Goal: Task Accomplishment & Management: Use online tool/utility

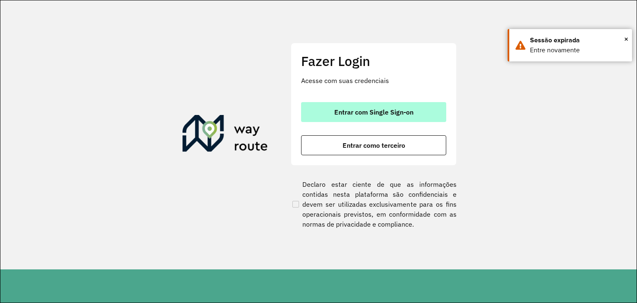
click at [396, 106] on button "Entrar com Single Sign-on" at bounding box center [373, 112] width 145 height 20
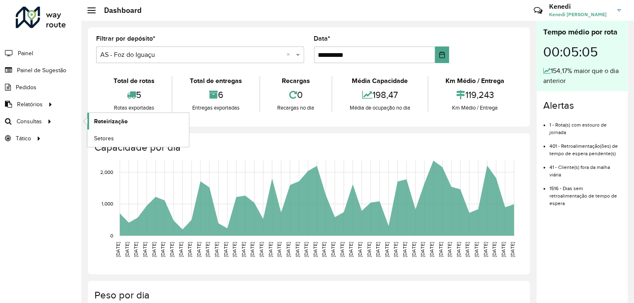
click at [120, 119] on span "Roteirização" at bounding box center [111, 121] width 34 height 9
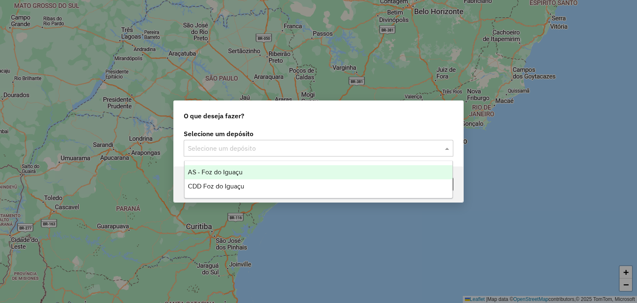
click at [330, 146] on input "text" at bounding box center [310, 148] width 245 height 10
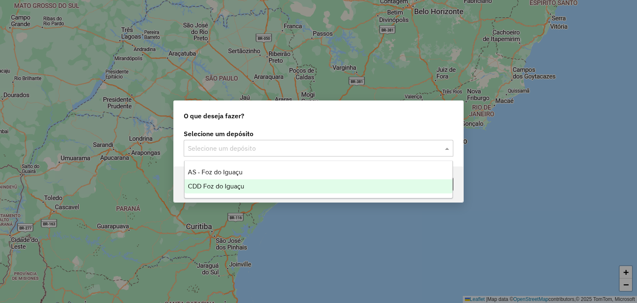
click at [236, 183] on span "CDD Foz do Iguaçu" at bounding box center [216, 185] width 56 height 7
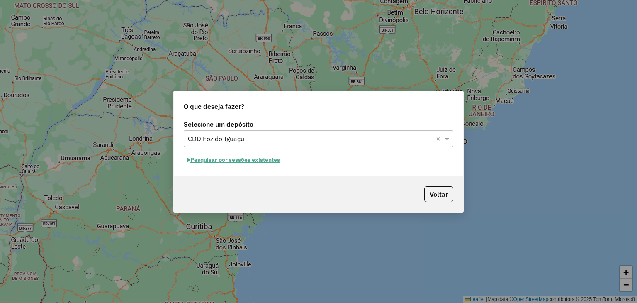
click at [245, 158] on button "Pesquisar por sessões existentes" at bounding box center [234, 159] width 100 height 13
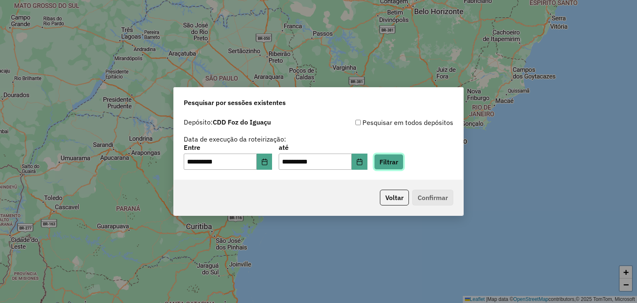
click at [403, 166] on button "Filtrar" at bounding box center [388, 162] width 29 height 16
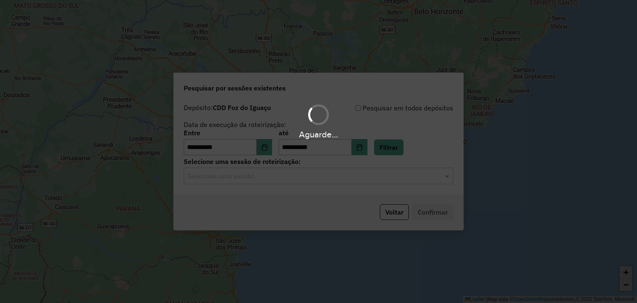
click at [315, 185] on hb-app "**********" at bounding box center [318, 151] width 637 height 303
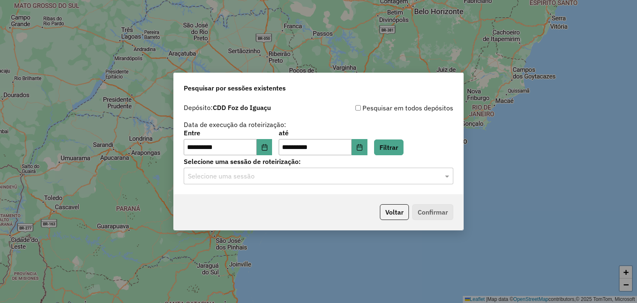
click at [314, 178] on input "text" at bounding box center [310, 176] width 245 height 10
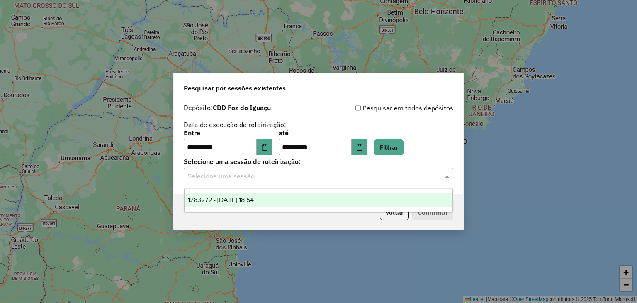
click at [254, 199] on span "1283272 - 26/09/2025 18:54" at bounding box center [221, 199] width 66 height 7
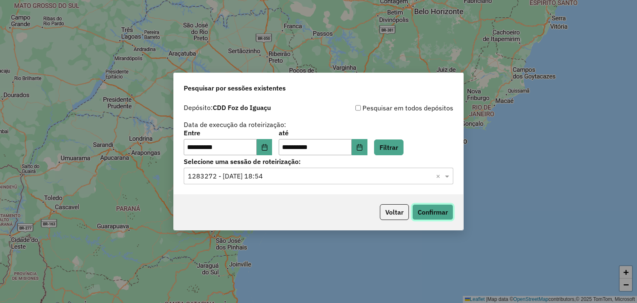
click at [433, 211] on button "Confirmar" at bounding box center [432, 212] width 41 height 16
click at [443, 214] on button "Confirmar" at bounding box center [432, 212] width 41 height 16
drag, startPoint x: 404, startPoint y: 212, endPoint x: 557, endPoint y: 135, distance: 171.5
click at [551, 180] on div "**********" at bounding box center [318, 151] width 637 height 303
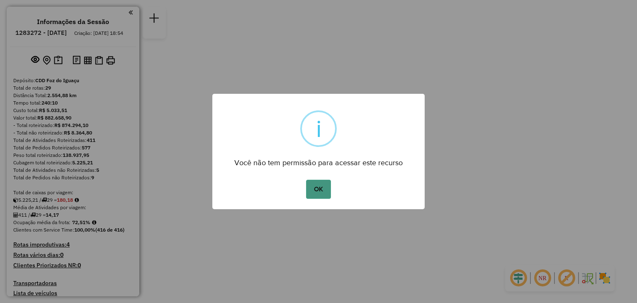
click at [323, 184] on button "OK" at bounding box center [318, 189] width 24 height 19
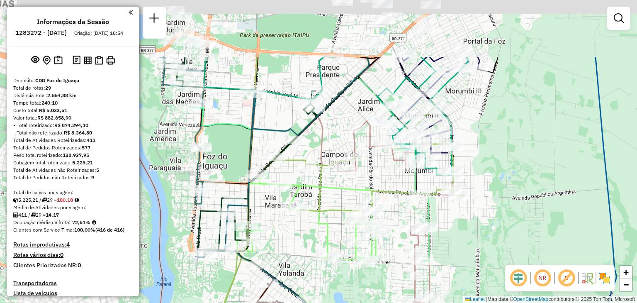
drag, startPoint x: 332, startPoint y: 123, endPoint x: 332, endPoint y: 161, distance: 38.1
click at [332, 161] on div "Janela de atendimento Grade de atendimento Capacidade Transportadoras Veículos …" at bounding box center [318, 151] width 637 height 303
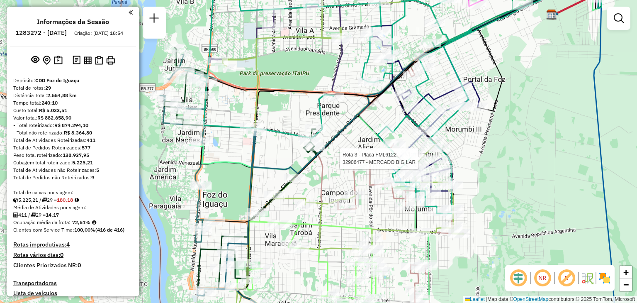
select select "**********"
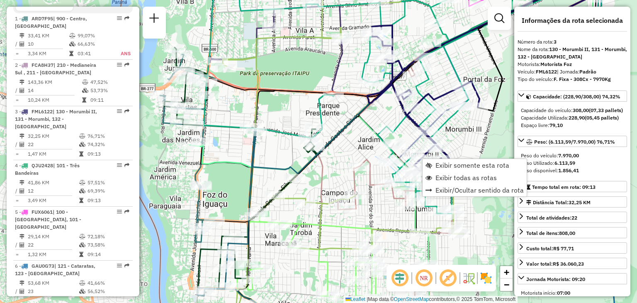
scroll to position [425, 0]
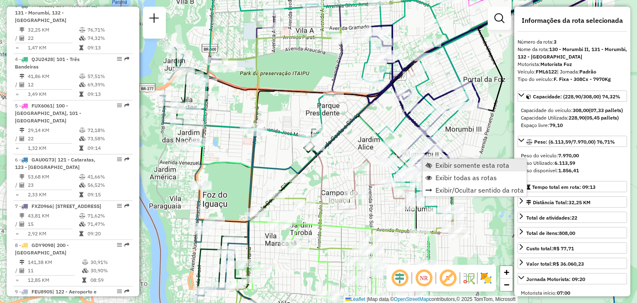
click at [434, 163] on link "Exibir somente esta rota" at bounding box center [475, 165] width 104 height 12
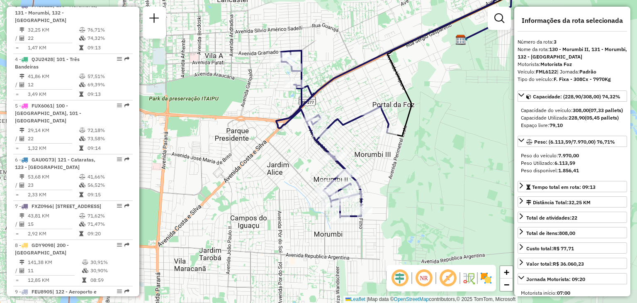
drag, startPoint x: 318, startPoint y: 209, endPoint x: 389, endPoint y: 164, distance: 83.9
click at [389, 164] on div "Janela de atendimento Grade de atendimento Capacidade Transportadoras Veículos …" at bounding box center [318, 151] width 637 height 303
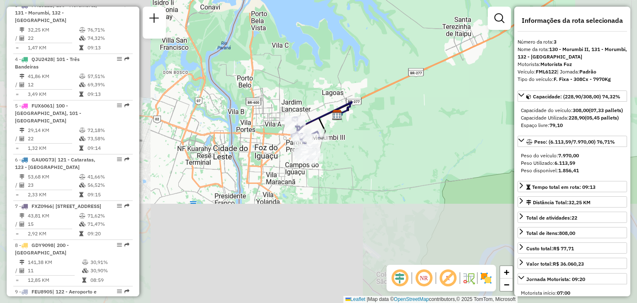
drag, startPoint x: 281, startPoint y: 232, endPoint x: 279, endPoint y: 163, distance: 69.3
click at [279, 163] on div "Janela de atendimento Grade de atendimento Capacidade Transportadoras Veículos …" at bounding box center [318, 151] width 637 height 303
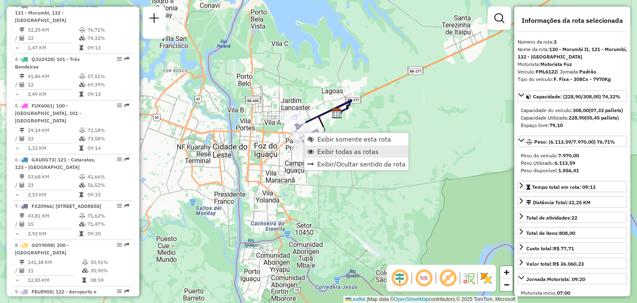
click at [329, 148] on span "Exibir todas as rotas" at bounding box center [347, 151] width 61 height 7
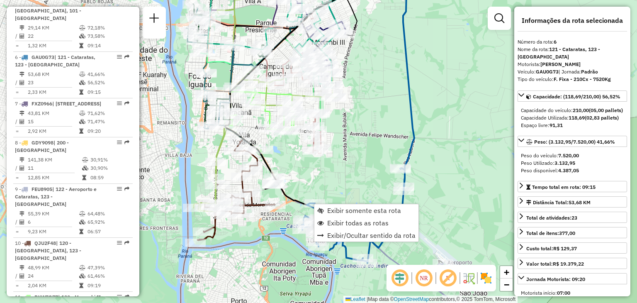
scroll to position [572, 0]
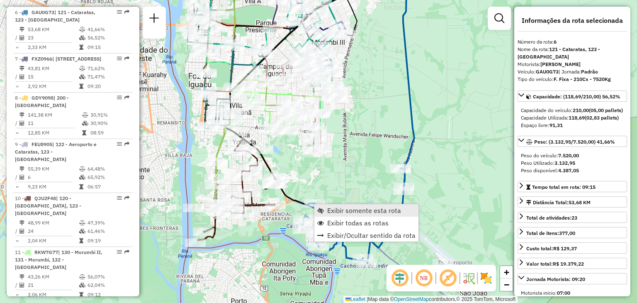
click at [327, 207] on link "Exibir somente esta rota" at bounding box center [366, 210] width 104 height 12
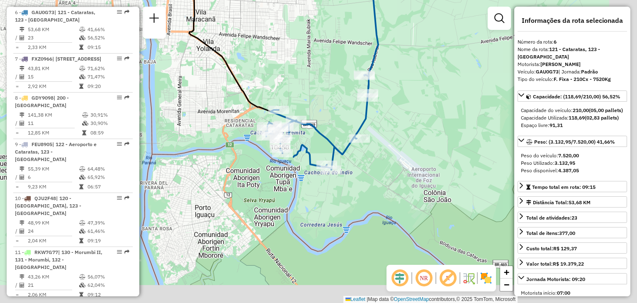
drag, startPoint x: 357, startPoint y: 220, endPoint x: 321, endPoint y: 87, distance: 137.9
click at [321, 87] on div "Janela de atendimento Grade de atendimento Capacidade Transportadoras Veículos …" at bounding box center [318, 151] width 637 height 303
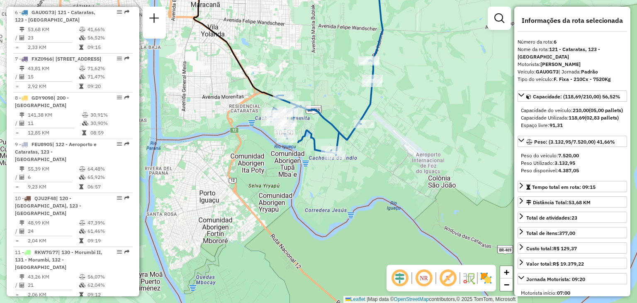
drag, startPoint x: 324, startPoint y: 147, endPoint x: 328, endPoint y: 142, distance: 6.2
click at [328, 142] on div "Janela de atendimento Grade de atendimento Capacidade Transportadoras Veículos …" at bounding box center [318, 151] width 637 height 303
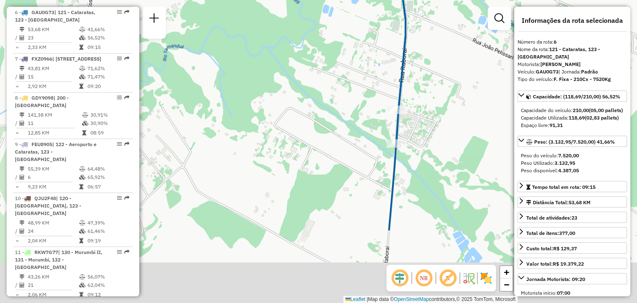
drag, startPoint x: 410, startPoint y: 178, endPoint x: 414, endPoint y: 63, distance: 114.5
click at [414, 64] on div "Janela de atendimento Grade de atendimento Capacidade Transportadoras Veículos …" at bounding box center [318, 151] width 637 height 303
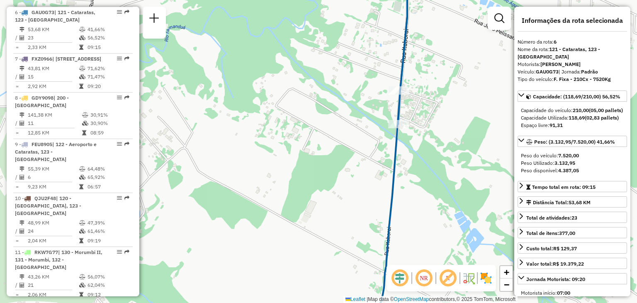
drag, startPoint x: 429, startPoint y: 168, endPoint x: 428, endPoint y: 117, distance: 51.4
click at [428, 117] on div "Janela de atendimento Grade de atendimento Capacidade Transportadoras Veículos …" at bounding box center [318, 151] width 637 height 303
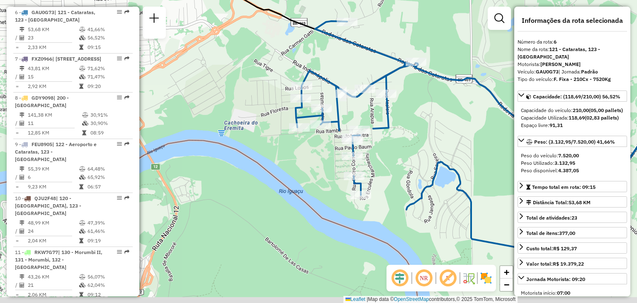
drag, startPoint x: 405, startPoint y: 151, endPoint x: 408, endPoint y: 125, distance: 26.3
click at [408, 125] on div "Janela de atendimento Grade de atendimento Capacidade Transportadoras Veículos …" at bounding box center [318, 151] width 637 height 303
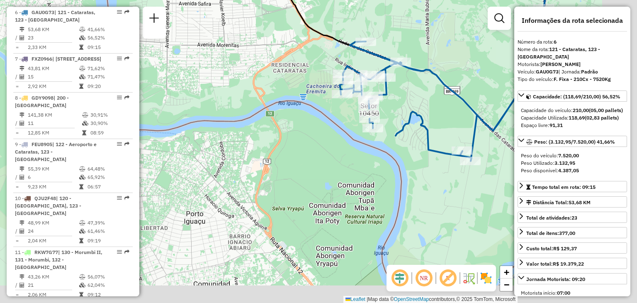
drag, startPoint x: 447, startPoint y: 107, endPoint x: 404, endPoint y: 83, distance: 48.6
click at [410, 84] on div "Janela de atendimento Grade de atendimento Capacidade Transportadoras Veículos …" at bounding box center [318, 151] width 637 height 303
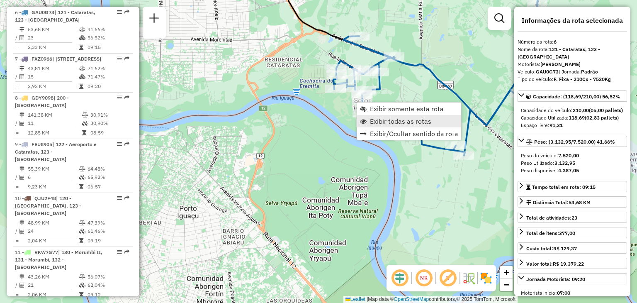
click at [385, 119] on span "Exibir todas as rotas" at bounding box center [400, 121] width 61 height 7
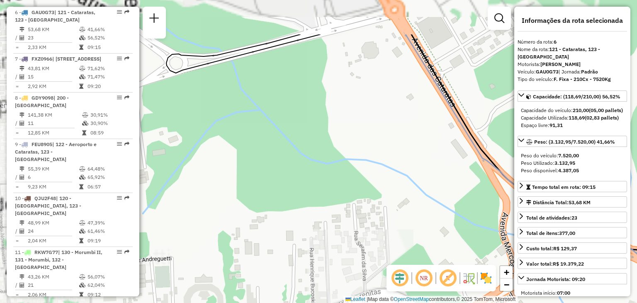
drag, startPoint x: 377, startPoint y: 103, endPoint x: 431, endPoint y: 126, distance: 58.0
click at [431, 126] on div "Janela de atendimento Grade de atendimento Capacidade Transportadoras Veículos …" at bounding box center [318, 151] width 637 height 303
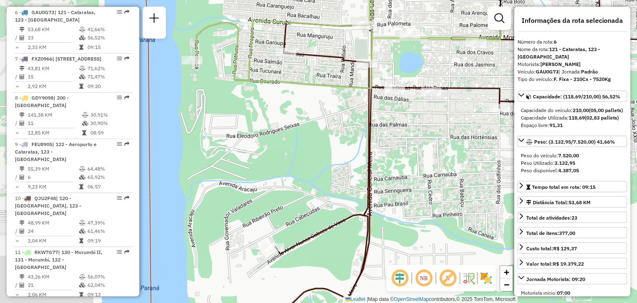
drag, startPoint x: 262, startPoint y: 146, endPoint x: 433, endPoint y: 126, distance: 172.0
click at [433, 126] on div "Janela de atendimento Grade de atendimento Capacidade Transportadoras Veículos …" at bounding box center [318, 151] width 637 height 303
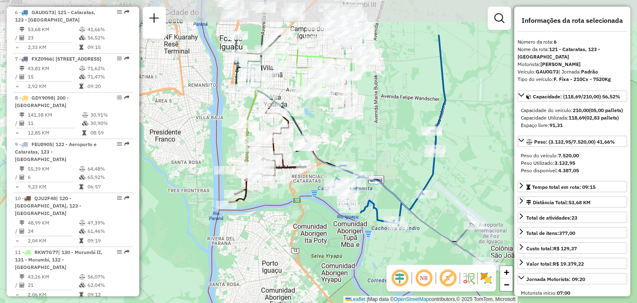
drag, startPoint x: 362, startPoint y: 114, endPoint x: 313, endPoint y: 172, distance: 75.7
click at [307, 180] on div "Janela de atendimento Grade de atendimento Capacidade Transportadoras Veículos …" at bounding box center [318, 151] width 637 height 303
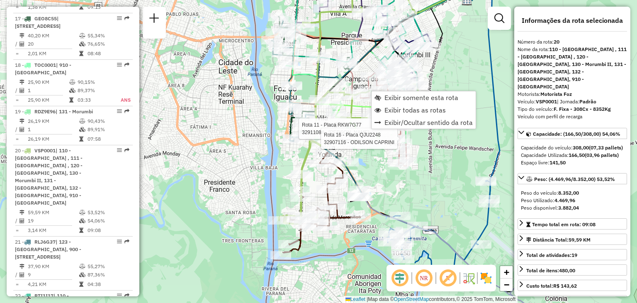
scroll to position [1221, 0]
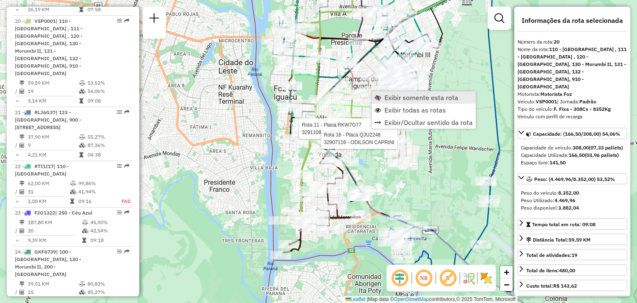
click at [377, 97] on span "Exibir somente esta rota" at bounding box center [377, 97] width 7 height 7
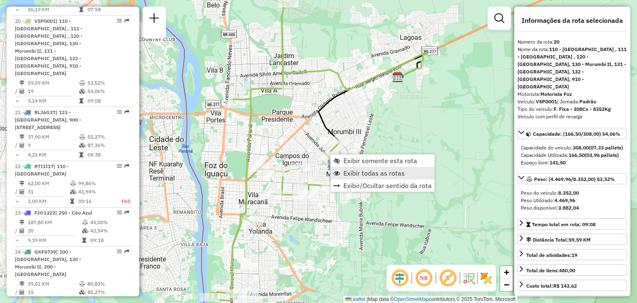
click at [339, 174] on span "Exibir todas as rotas" at bounding box center [336, 173] width 7 height 7
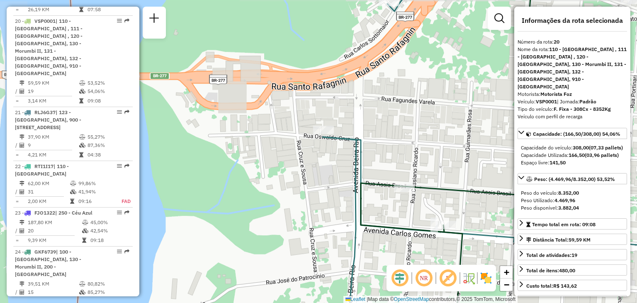
drag, startPoint x: 242, startPoint y: 123, endPoint x: 311, endPoint y: 131, distance: 69.7
click at [311, 131] on div "Rota 22 - Placa RTI1I17 32910214 - [PERSON_NAME] de atendimento Grade de atendi…" at bounding box center [318, 151] width 637 height 303
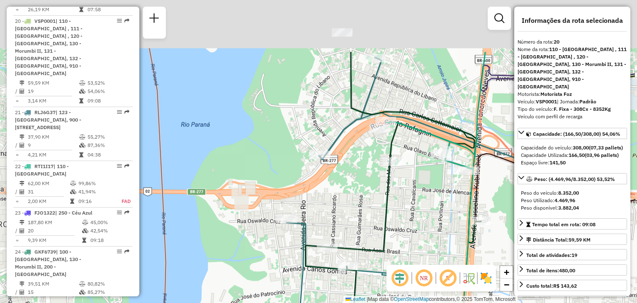
drag, startPoint x: 436, startPoint y: 116, endPoint x: 376, endPoint y: 194, distance: 98.8
click at [376, 194] on div "Rota 22 - Placa RTI1I17 32910214 - [PERSON_NAME] de atendimento Grade de atendi…" at bounding box center [318, 151] width 637 height 303
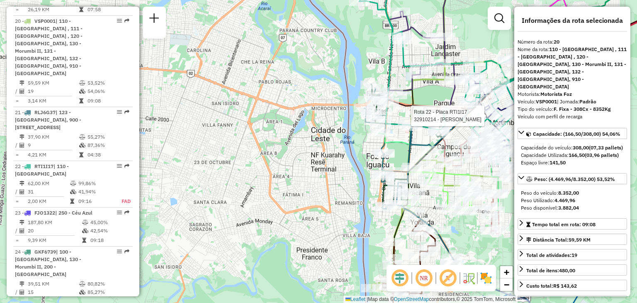
drag, startPoint x: 432, startPoint y: 92, endPoint x: 306, endPoint y: 83, distance: 126.7
click at [309, 84] on div "Rota 22 - Placa RTI1I17 32910214 - [PERSON_NAME] de atendimento Grade de atendi…" at bounding box center [318, 151] width 637 height 303
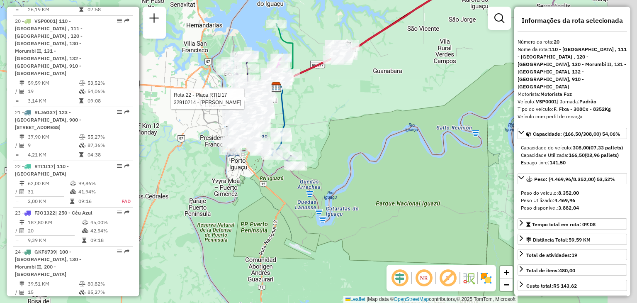
drag, startPoint x: 477, startPoint y: 77, endPoint x: 317, endPoint y: 96, distance: 160.8
click at [317, 96] on div "Rota 22 - Placa RTI1I17 32910214 - [PERSON_NAME] de atendimento Grade de atendi…" at bounding box center [318, 151] width 637 height 303
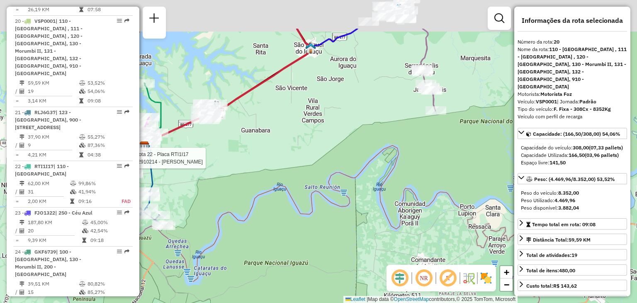
drag, startPoint x: 324, startPoint y: 46, endPoint x: 236, endPoint y: 198, distance: 175.0
click at [236, 198] on div "Rota 22 - Placa RTI1I17 32910214 - [PERSON_NAME] de atendimento Grade de atendi…" at bounding box center [318, 151] width 637 height 303
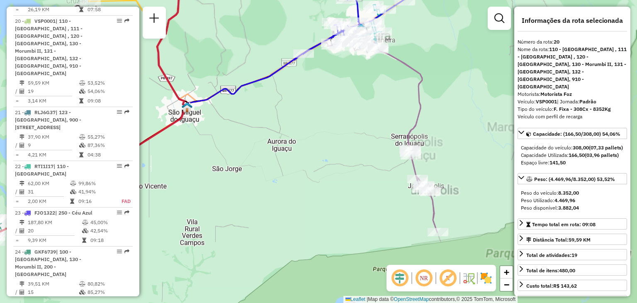
drag, startPoint x: 318, startPoint y: 179, endPoint x: 326, endPoint y: 171, distance: 11.4
click at [326, 171] on div "Rota 22 - Placa RTI1I17 32910214 - [PERSON_NAME] de atendimento Grade de atendi…" at bounding box center [318, 151] width 637 height 303
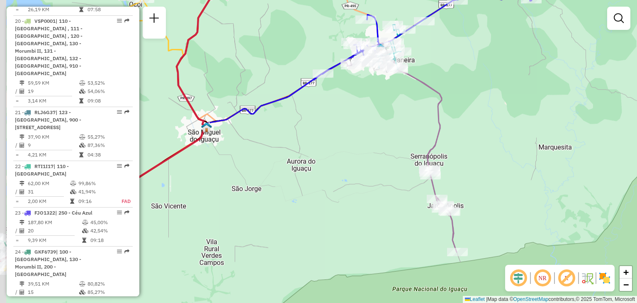
drag, startPoint x: 267, startPoint y: 144, endPoint x: 335, endPoint y: 179, distance: 76.2
click at [333, 180] on div "Janela de atendimento Grade de atendimento Capacidade Transportadoras Veículos …" at bounding box center [318, 151] width 637 height 303
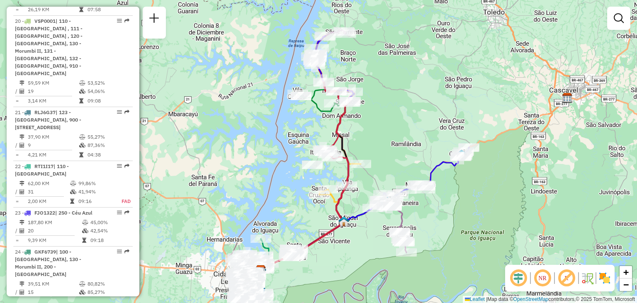
drag, startPoint x: 344, startPoint y: 77, endPoint x: 366, endPoint y: 86, distance: 23.4
click at [366, 86] on div "Janela de atendimento Grade de atendimento Capacidade Transportadoras Veículos …" at bounding box center [318, 151] width 637 height 303
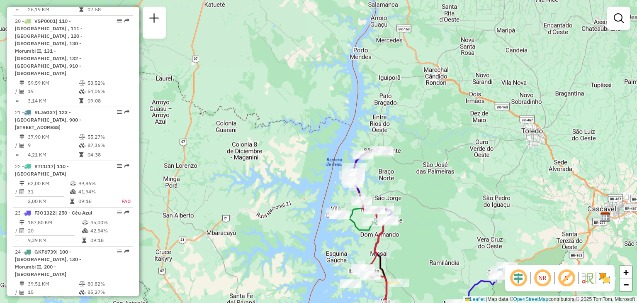
drag, startPoint x: 375, startPoint y: 102, endPoint x: 398, endPoint y: 178, distance: 79.6
click at [398, 178] on div "Janela de atendimento Grade de atendimento Capacidade Transportadoras Veículos …" at bounding box center [318, 151] width 637 height 303
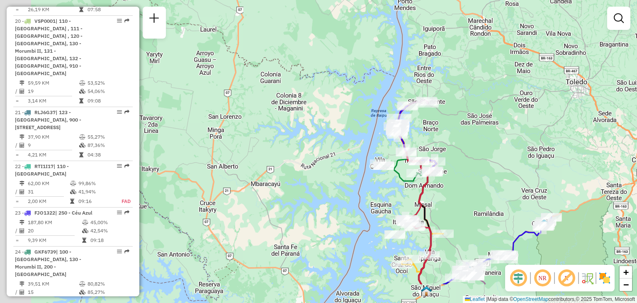
drag, startPoint x: 448, startPoint y: 160, endPoint x: 483, endPoint y: 86, distance: 81.4
click at [483, 87] on div "Janela de atendimento Grade de atendimento Capacidade Transportadoras Veículos …" at bounding box center [318, 151] width 637 height 303
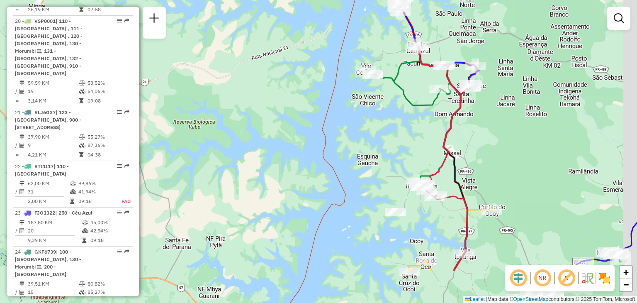
drag, startPoint x: 572, startPoint y: 187, endPoint x: 519, endPoint y: 123, distance: 82.7
click at [519, 123] on div "Janela de atendimento Grade de atendimento Capacidade Transportadoras Veículos …" at bounding box center [318, 151] width 637 height 303
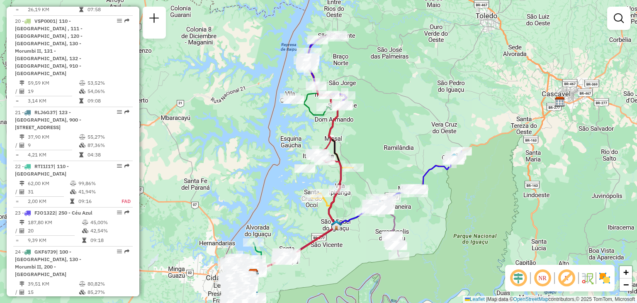
drag, startPoint x: 480, startPoint y: 183, endPoint x: 521, endPoint y: 121, distance: 74.2
click at [481, 183] on div "Janela de atendimento Grade de atendimento Capacidade Transportadoras Veículos …" at bounding box center [318, 151] width 637 height 303
